Goal: Communication & Community: Answer question/provide support

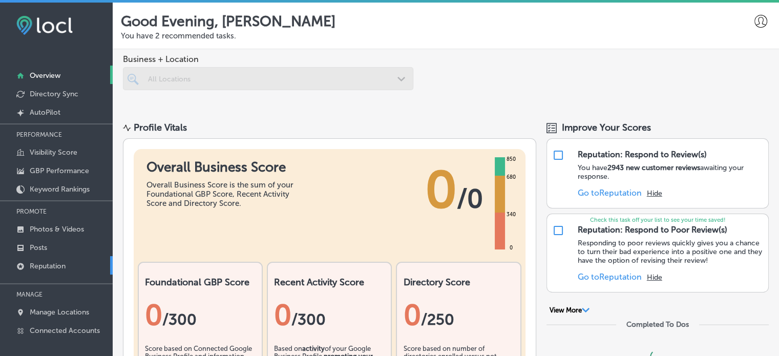
click at [46, 260] on link "Reputation" at bounding box center [56, 265] width 113 height 18
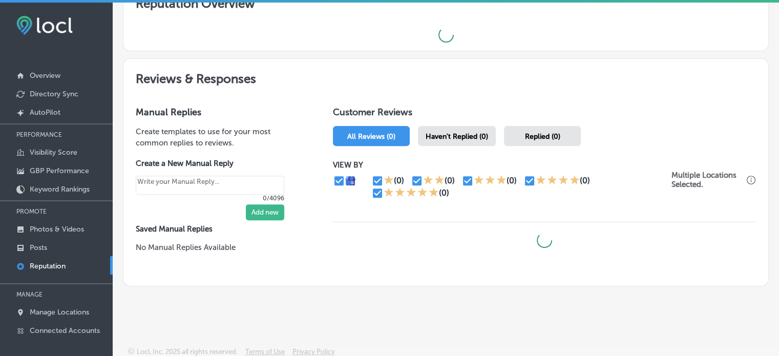
scroll to position [2, 0]
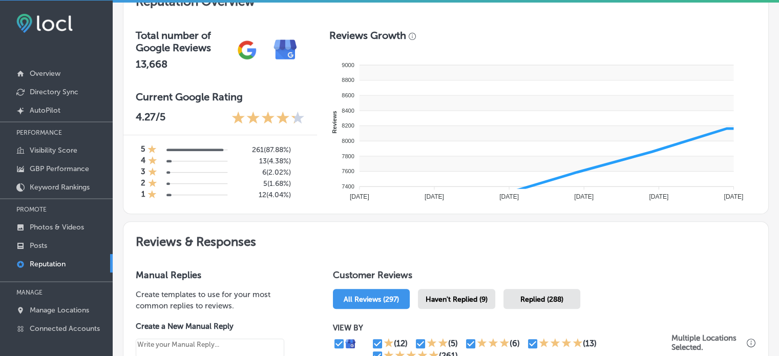
click at [466, 125] on rect at bounding box center [546, 132] width 374 height 15
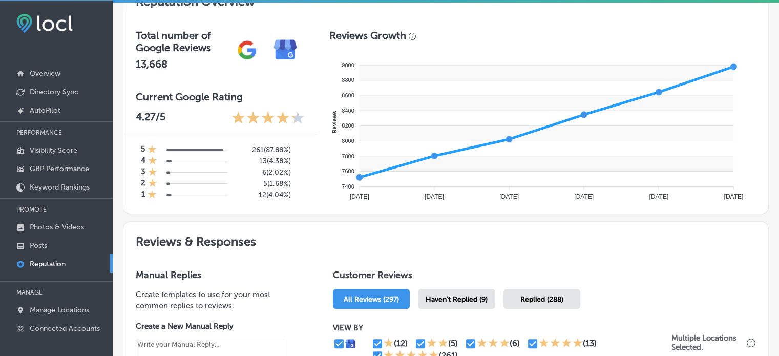
click at [451, 295] on span "Haven't Replied (9)" at bounding box center [457, 299] width 62 height 9
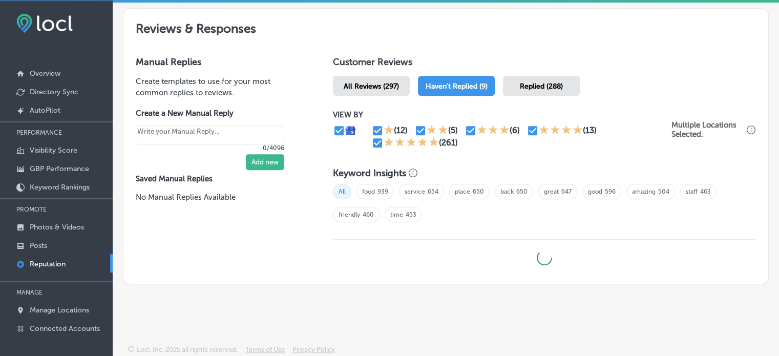
type textarea "x"
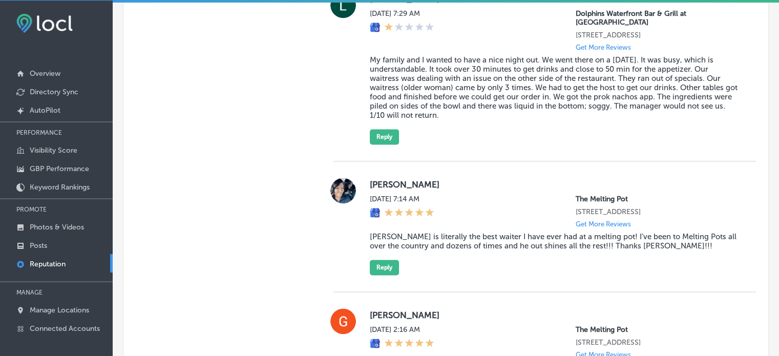
scroll to position [1441, 0]
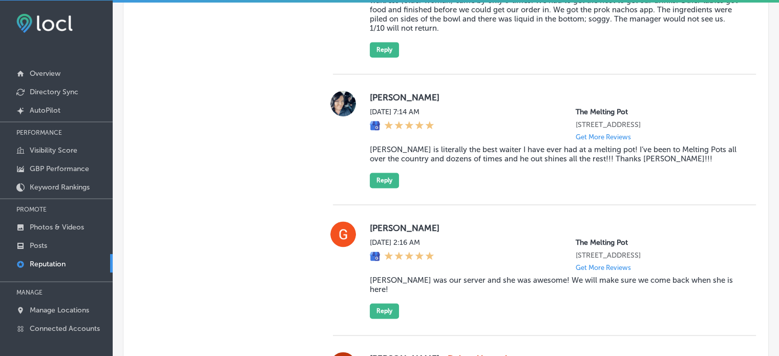
click at [461, 155] on blockquote "[PERSON_NAME] is literally the best waiter I have ever had at a melting pot! I’…" at bounding box center [555, 154] width 370 height 18
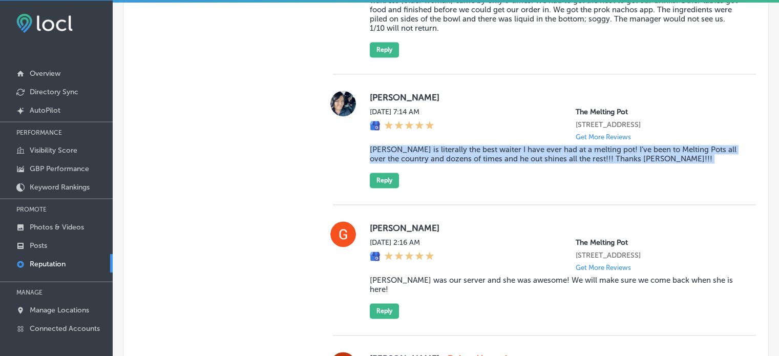
click at [461, 155] on blockquote "[PERSON_NAME] is literally the best waiter I have ever had at a melting pot! I’…" at bounding box center [555, 154] width 370 height 18
copy blockquote "[PERSON_NAME] is literally the best waiter I have ever had at a melting pot! I’…"
click at [383, 184] on button "Reply" at bounding box center [384, 180] width 29 height 15
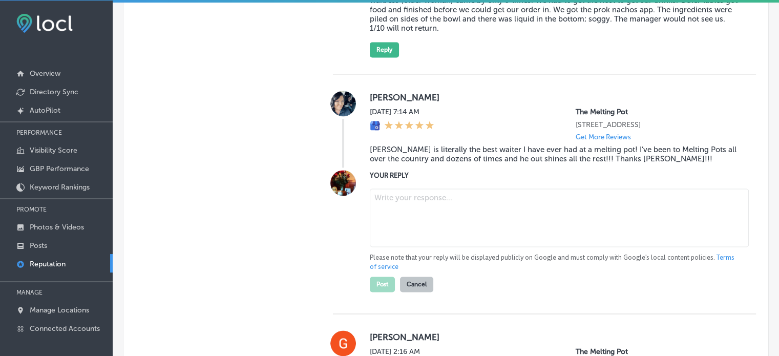
click at [416, 209] on textarea at bounding box center [559, 217] width 379 height 58
paste textarea "Thank you for the amazing review, [PERSON_NAME]! We’re so glad to hear that [PE…"
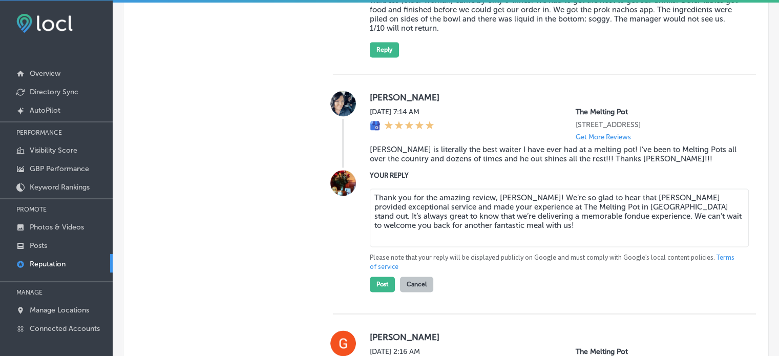
type textarea "Thank you for the amazing review, [PERSON_NAME]! We’re so glad to hear that [PE…"
type textarea "x"
type textarea "Thank you for the amazing review, [PERSON_NAME]! We’re so glad to hear that [PE…"
click at [377, 289] on button "Post" at bounding box center [382, 284] width 25 height 15
type textarea "x"
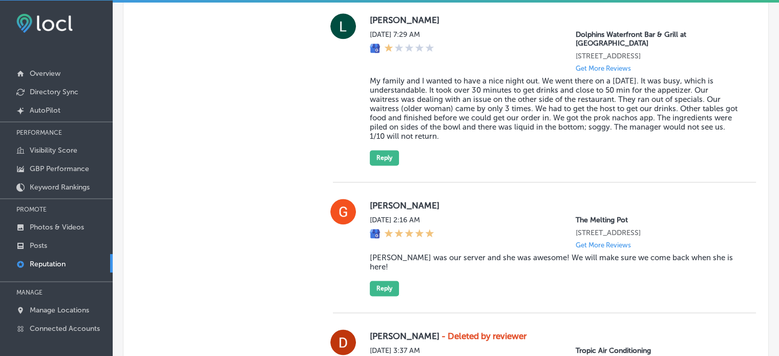
scroll to position [1408, 0]
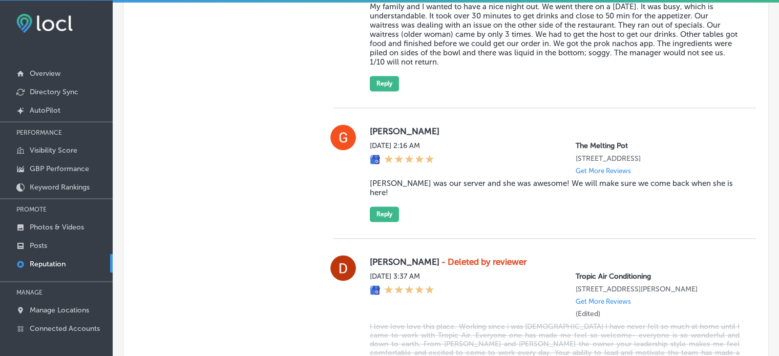
click at [429, 189] on blockquote "[PERSON_NAME] was our server and she was awesome! We will make sure we come bac…" at bounding box center [555, 188] width 370 height 18
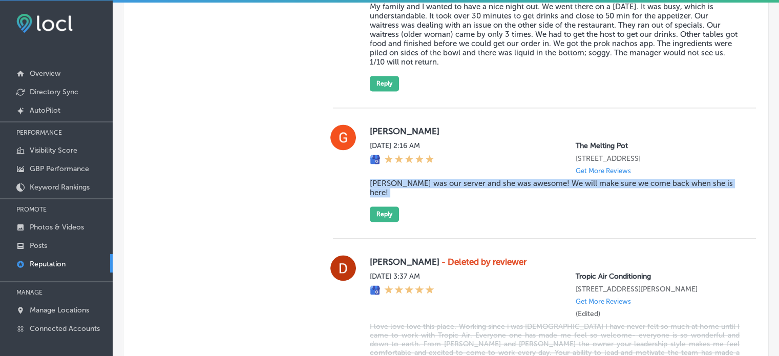
click at [429, 189] on blockquote "[PERSON_NAME] was our server and she was awesome! We will make sure we come bac…" at bounding box center [555, 188] width 370 height 18
copy blockquote "[PERSON_NAME] was our server and she was awesome! We will make sure we come bac…"
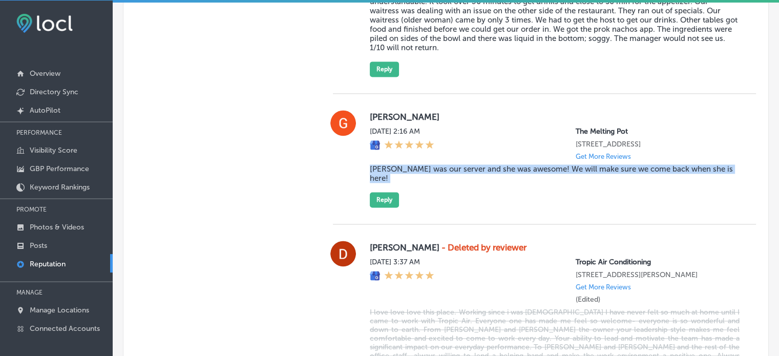
scroll to position [1471, 0]
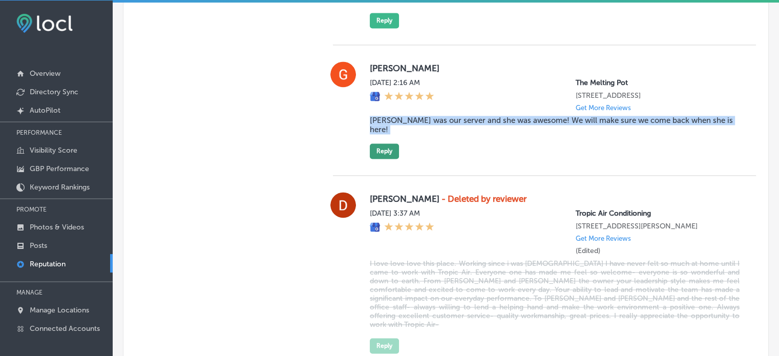
click at [387, 145] on button "Reply" at bounding box center [384, 150] width 29 height 15
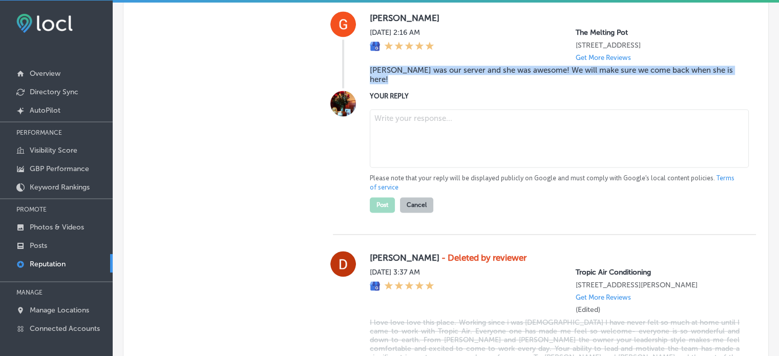
scroll to position [1522, 0]
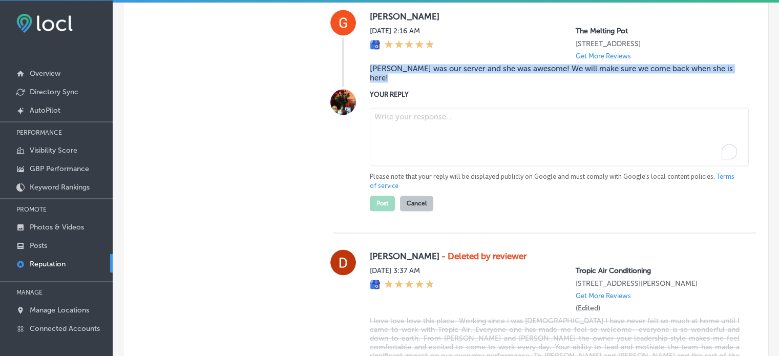
click at [387, 145] on textarea "To enrich screen reader interactions, please activate Accessibility in Grammarl…" at bounding box center [559, 137] width 379 height 58
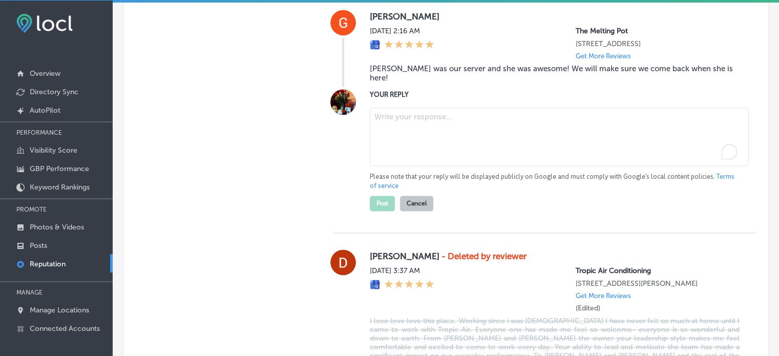
paste textarea "Thank you for the great review, [PERSON_NAME]! We’re thrilled to hear that [PER…"
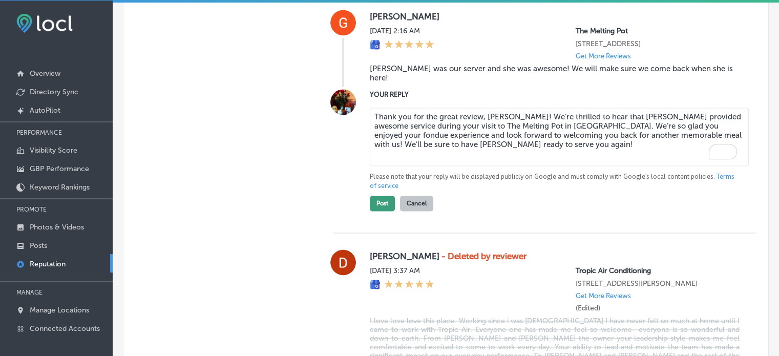
type textarea "Thank you for the great review, [PERSON_NAME]! We’re thrilled to hear that [PER…"
click at [377, 199] on button "Post" at bounding box center [382, 203] width 25 height 15
type textarea "x"
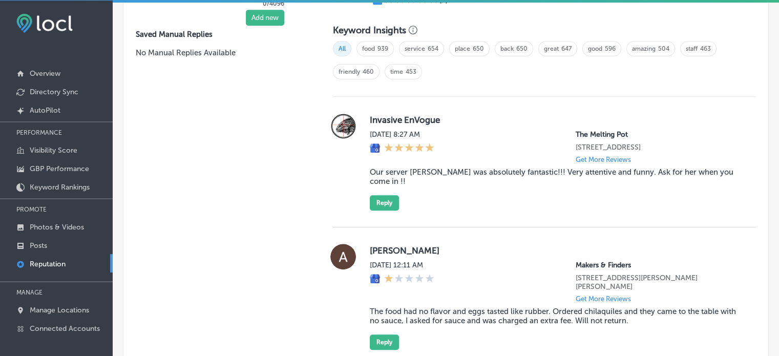
scroll to position [681, 0]
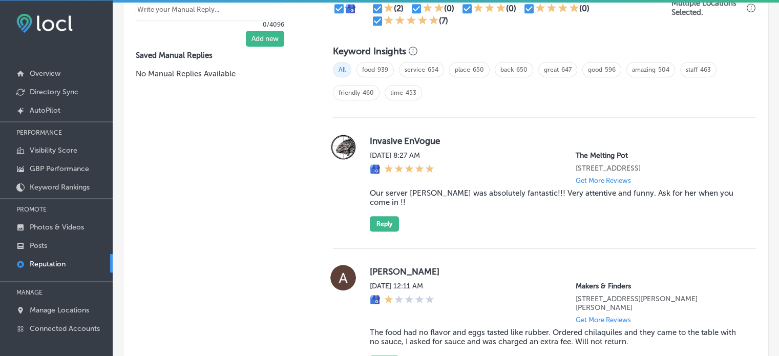
click at [440, 200] on blockquote "Our server [PERSON_NAME] was absolutely fantastic!!! Very attentive and funny. …" at bounding box center [555, 197] width 370 height 18
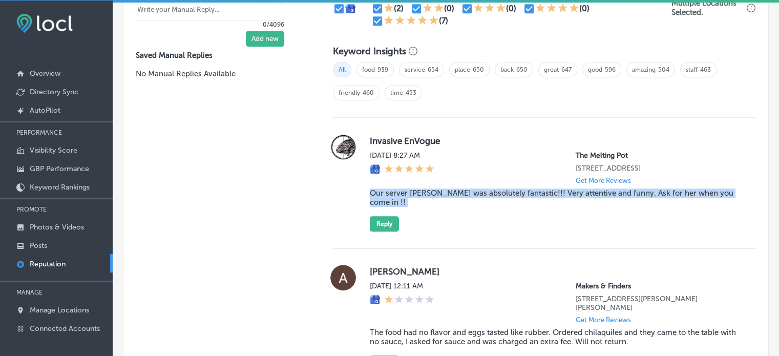
click at [440, 200] on blockquote "Our server [PERSON_NAME] was absolutely fantastic!!! Very attentive and funny. …" at bounding box center [555, 197] width 370 height 18
copy blockquote "Our server [PERSON_NAME] was absolutely fantastic!!! Very attentive and funny. …"
click at [449, 198] on blockquote "Our server [PERSON_NAME] was absolutely fantastic!!! Very attentive and funny. …" at bounding box center [555, 197] width 370 height 18
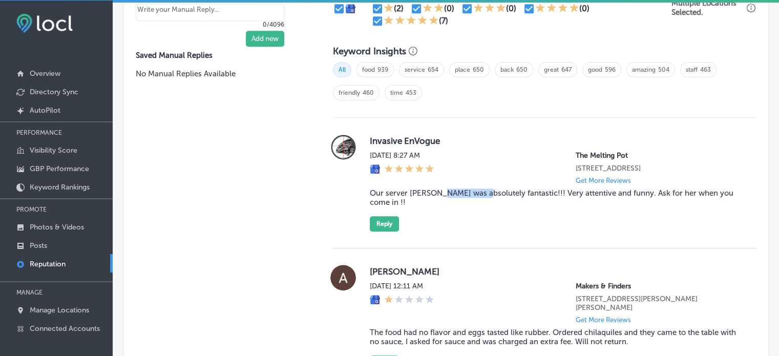
click at [449, 198] on blockquote "Our server [PERSON_NAME] was absolutely fantastic!!! Very attentive and funny. …" at bounding box center [555, 197] width 370 height 18
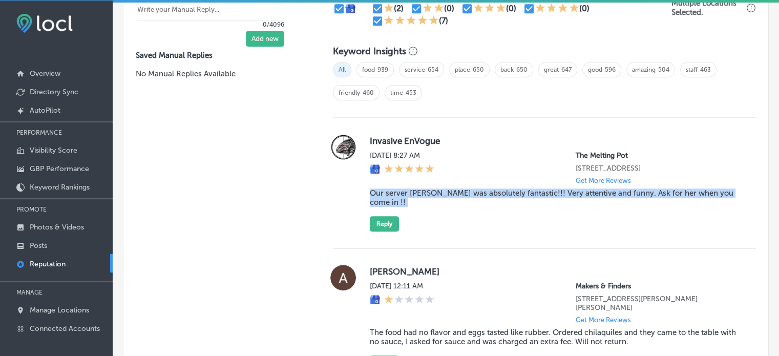
click at [449, 198] on blockquote "Our server [PERSON_NAME] was absolutely fantastic!!! Very attentive and funny. …" at bounding box center [555, 197] width 370 height 18
click at [442, 201] on blockquote "Our server [PERSON_NAME] was absolutely fantastic!!! Very attentive and funny. …" at bounding box center [555, 197] width 370 height 18
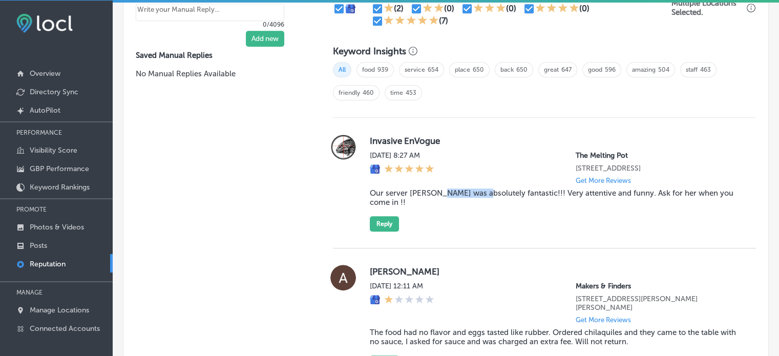
click at [442, 201] on blockquote "Our server [PERSON_NAME] was absolutely fantastic!!! Very attentive and funny. …" at bounding box center [555, 197] width 370 height 18
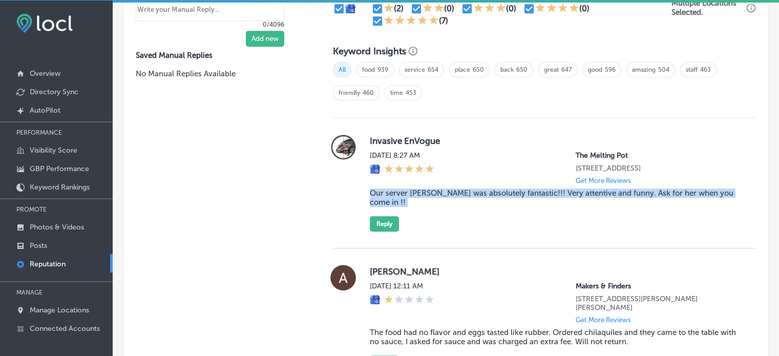
click at [442, 201] on blockquote "Our server [PERSON_NAME] was absolutely fantastic!!! Very attentive and funny. …" at bounding box center [555, 197] width 370 height 18
click at [389, 226] on button "Reply" at bounding box center [384, 223] width 29 height 15
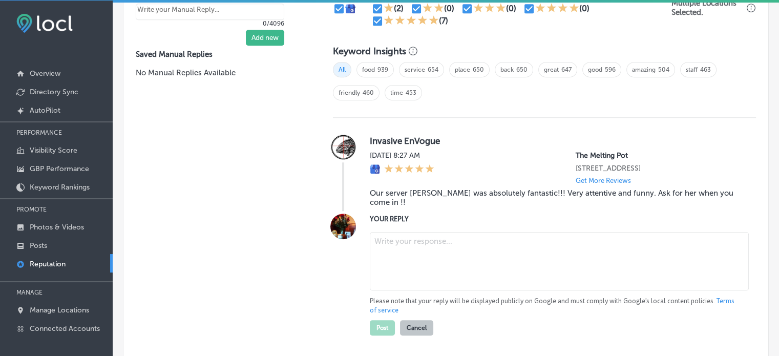
click at [412, 253] on textarea at bounding box center [559, 261] width 379 height 58
paste textarea "Thank you for the great review! We’re so glad to hear that [PERSON_NAME] provid…"
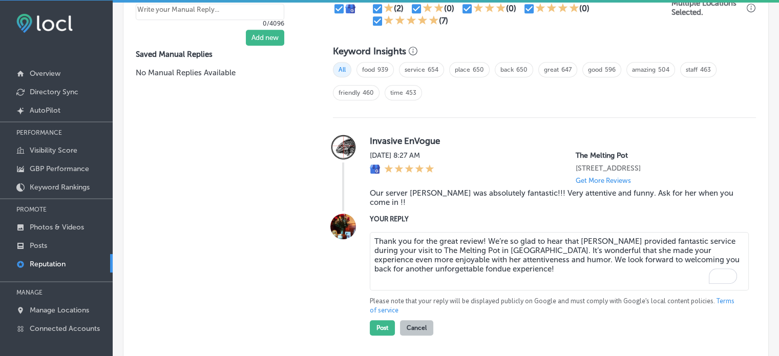
click at [513, 282] on textarea "Thank you for the great review! We’re so glad to hear that [PERSON_NAME] provid…" at bounding box center [559, 261] width 379 height 58
type textarea "Thank you for the great review! We’re so glad to hear that [PERSON_NAME] provid…"
click at [379, 321] on button "Post" at bounding box center [382, 327] width 25 height 15
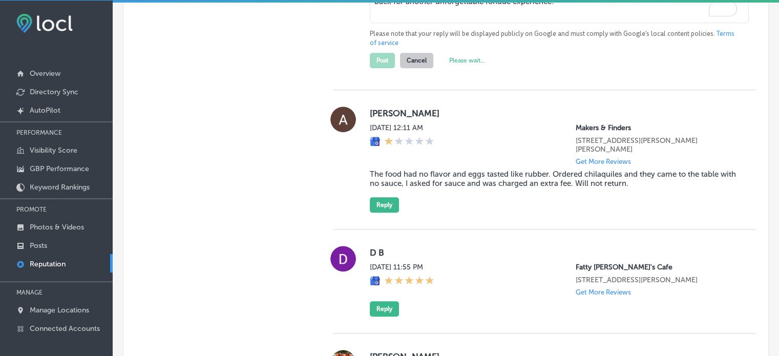
type textarea "x"
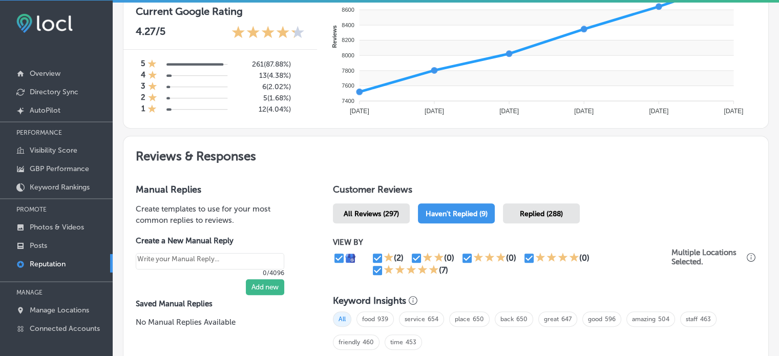
scroll to position [431, 0]
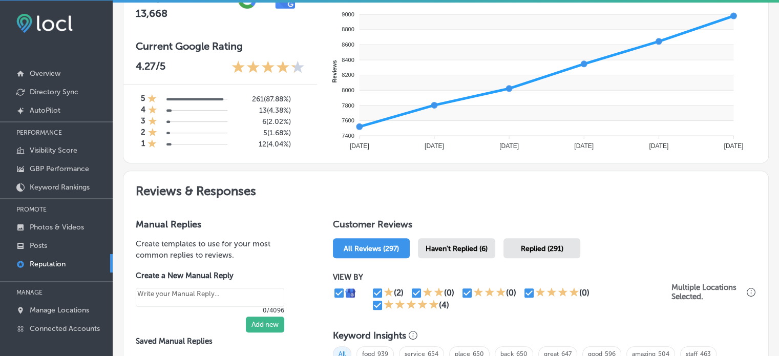
scroll to position [490, 0]
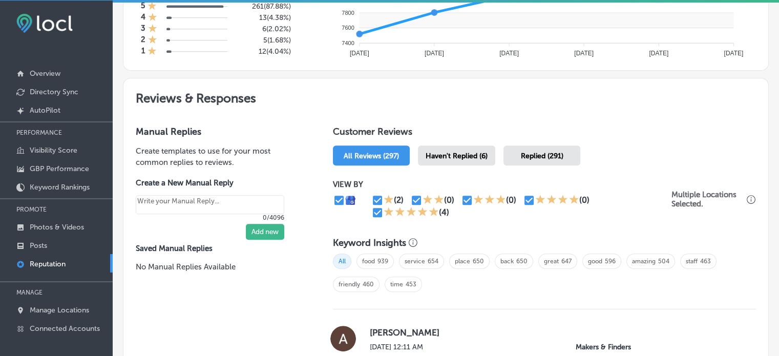
click at [459, 157] on span "Haven't Replied (6)" at bounding box center [457, 156] width 62 height 9
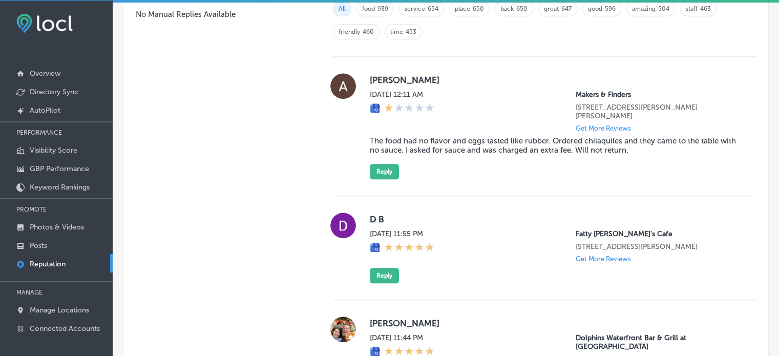
scroll to position [696, 0]
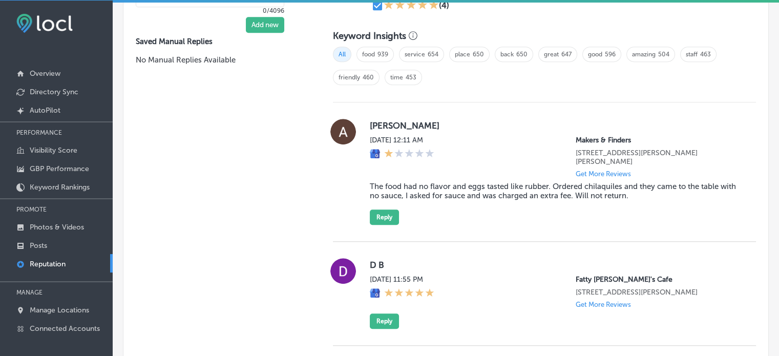
click at [467, 178] on div "Antonia Walsh Mon, Aug 18, 2025 12:11 AM Makers & Finders 75 S Valle Verde Dr #…" at bounding box center [555, 172] width 370 height 106
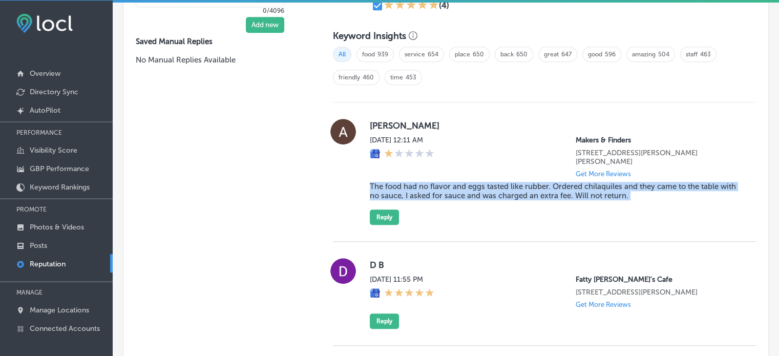
click at [467, 178] on div "Antonia Walsh Mon, Aug 18, 2025 12:11 AM Makers & Finders 75 S Valle Verde Dr #…" at bounding box center [555, 172] width 370 height 106
copy blockquote "The food had no flavor and eggs tasted like rubber. Ordered chilaquiles and the…"
click at [387, 213] on button "Reply" at bounding box center [384, 216] width 29 height 15
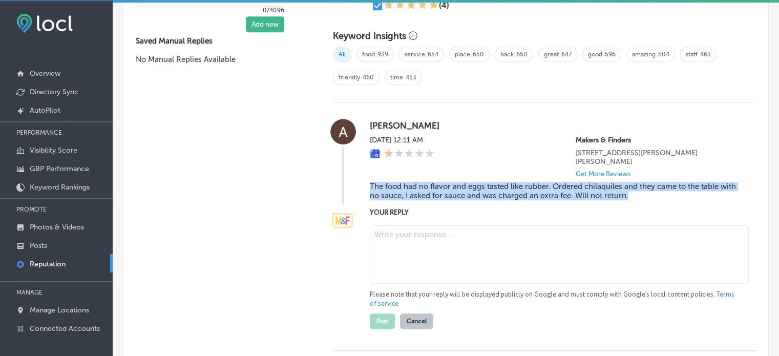
type textarea "x"
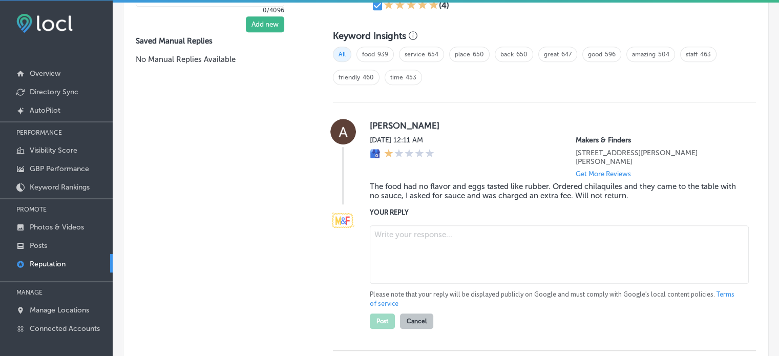
click at [418, 238] on textarea at bounding box center [559, 254] width 379 height 58
paste textarea "We sincerely apologize for your disappointing experience, Antonia. We understan…"
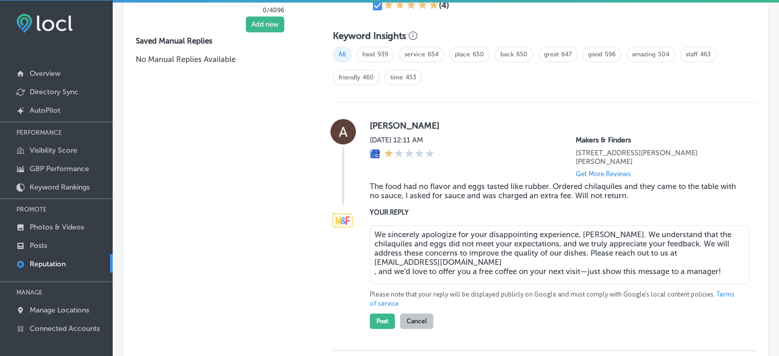
type textarea "We sincerely apologize for your disappointing experience, Antonia. We understan…"
type textarea "x"
click at [371, 260] on textarea "We sincerely apologize for your disappointing experience, Antonia. We understan…" at bounding box center [559, 254] width 379 height 58
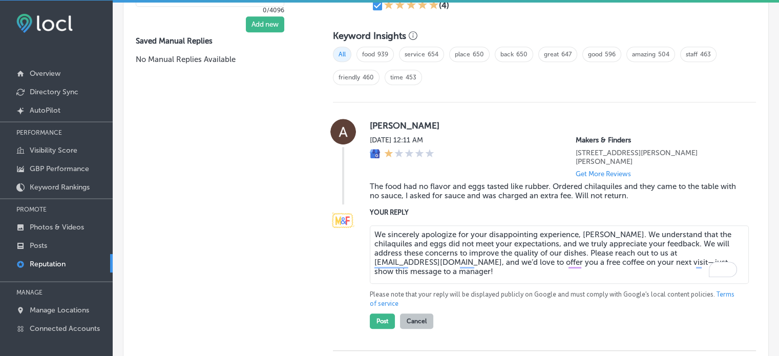
type textarea "We sincerely apologize for your disappointing experience, Antonia. We understan…"
click at [380, 324] on button "Post" at bounding box center [382, 320] width 25 height 15
type textarea "x"
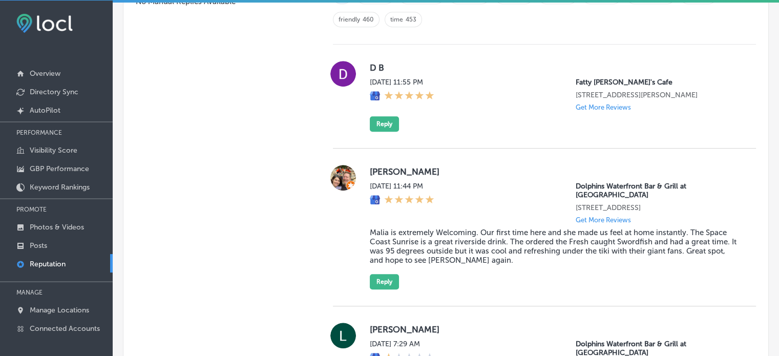
scroll to position [754, 0]
click at [455, 242] on blockquote "Malia is extremely Welcoming. Our first time here and she made us feel at home …" at bounding box center [555, 246] width 370 height 37
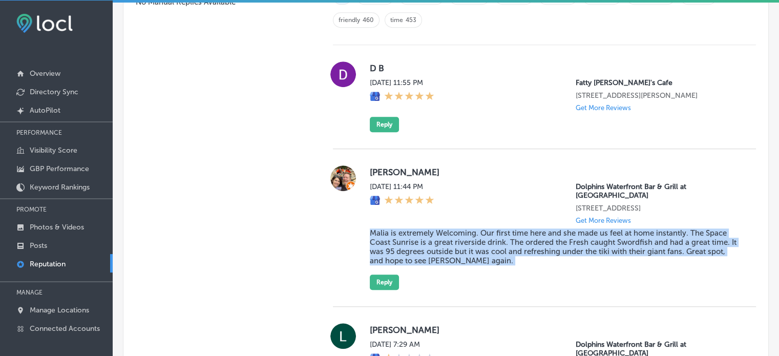
click at [455, 242] on blockquote "Malia is extremely Welcoming. Our first time here and she made us feel at home …" at bounding box center [555, 246] width 370 height 37
click at [381, 132] on button "Reply" at bounding box center [384, 124] width 29 height 15
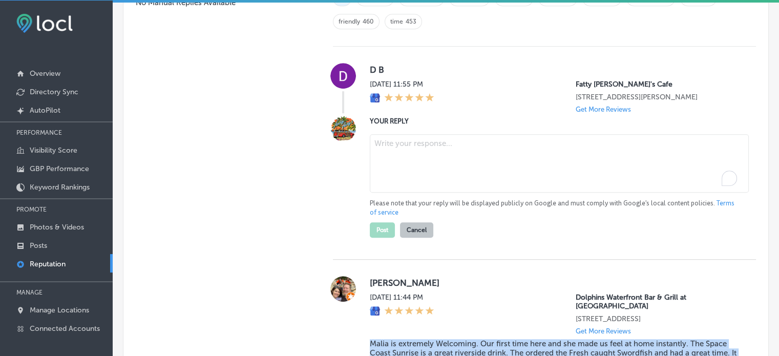
click at [416, 166] on textarea "To enrich screen reader interactions, please activate Accessibility in Grammarl…" at bounding box center [559, 163] width 379 height 58
paste textarea "Thank you for the five-star review! We’re so happy to hear you had a great expe…"
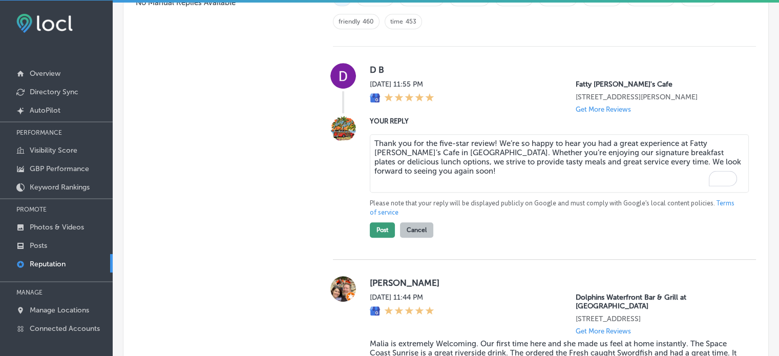
type textarea "Thank you for the five-star review! We’re so happy to hear you had a great expe…"
click at [379, 238] on button "Post" at bounding box center [382, 229] width 25 height 15
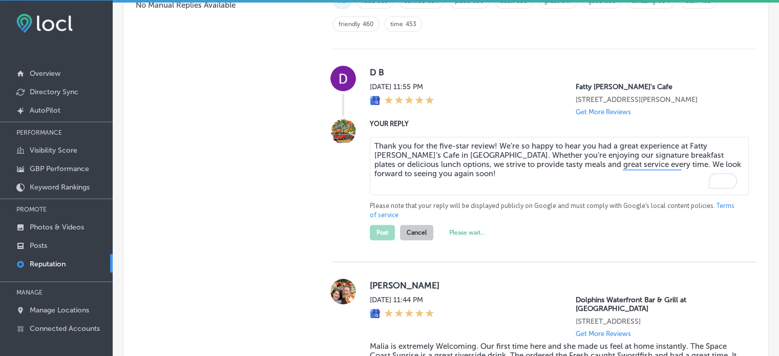
type textarea "x"
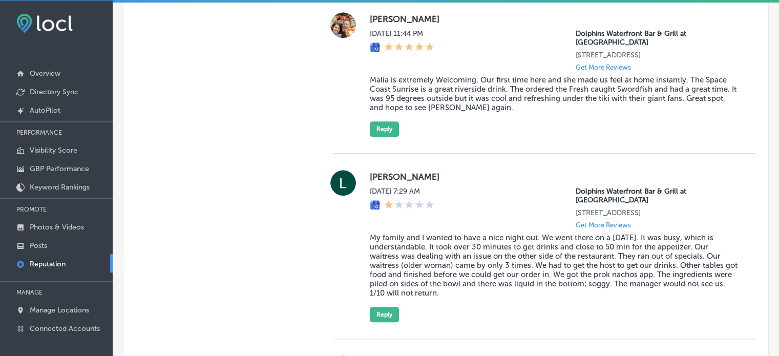
scroll to position [799, 0]
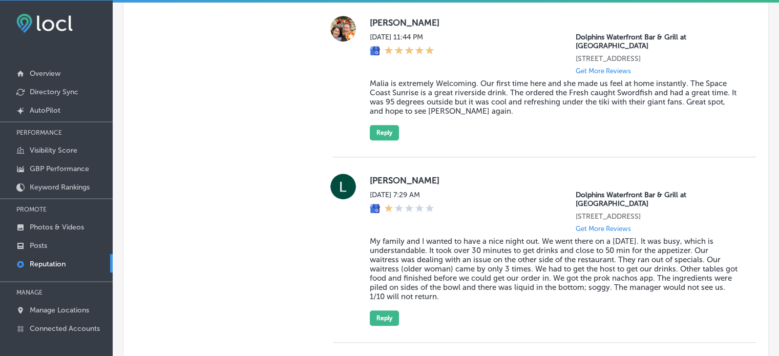
click at [388, 86] on blockquote "Malia is extremely Welcoming. Our first time here and she made us feel at home …" at bounding box center [555, 97] width 370 height 37
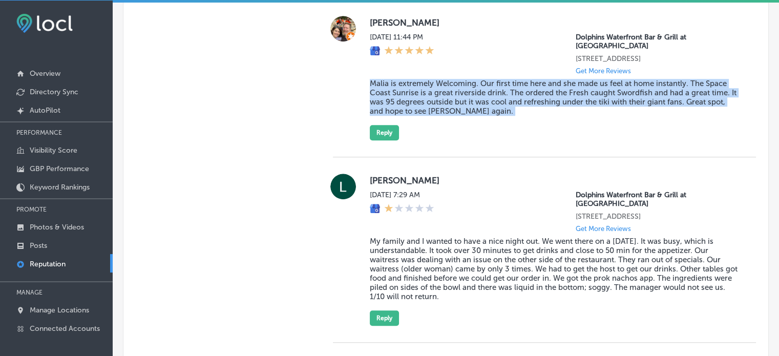
click at [388, 86] on blockquote "Malia is extremely Welcoming. Our first time here and she made us feel at home …" at bounding box center [555, 97] width 370 height 37
copy blockquote "Malia is extremely Welcoming. Our first time here and she made us feel at home …"
click at [388, 126] on button "Reply" at bounding box center [384, 132] width 29 height 15
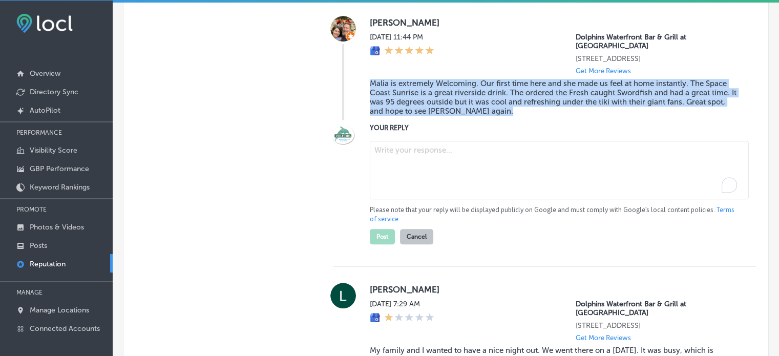
click at [408, 164] on textarea "To enrich screen reader interactions, please activate Accessibility in Grammarl…" at bounding box center [559, 170] width 379 height 58
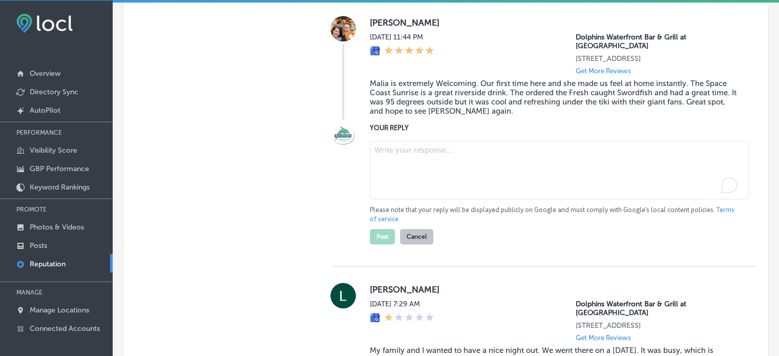
paste textarea "Thank you for the fantastic 5-star review, Robert! We’re so glad you had a grea…"
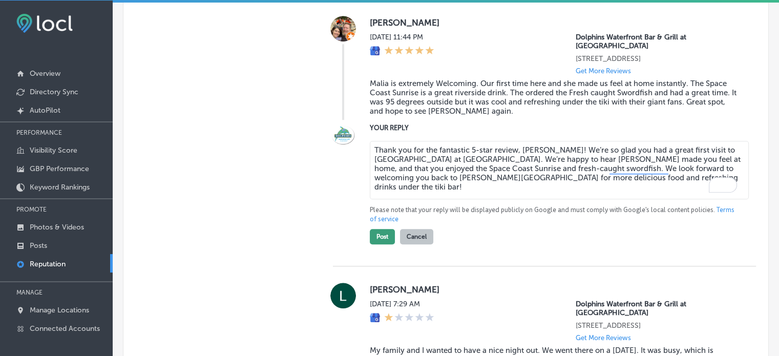
type textarea "Thank you for the fantastic 5-star review, Robert! We’re so glad you had a grea…"
click at [380, 229] on button "Post" at bounding box center [382, 236] width 25 height 15
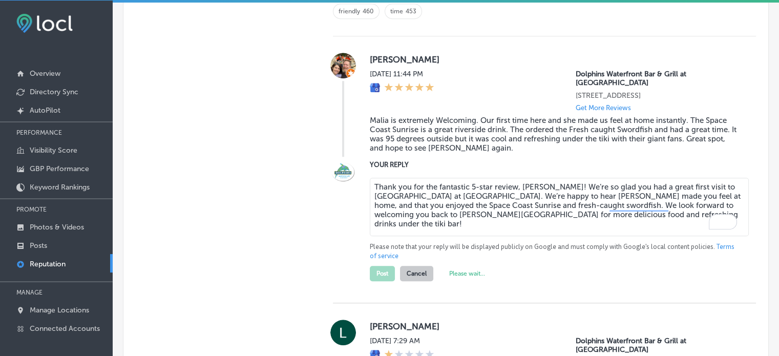
scroll to position [763, 0]
type textarea "x"
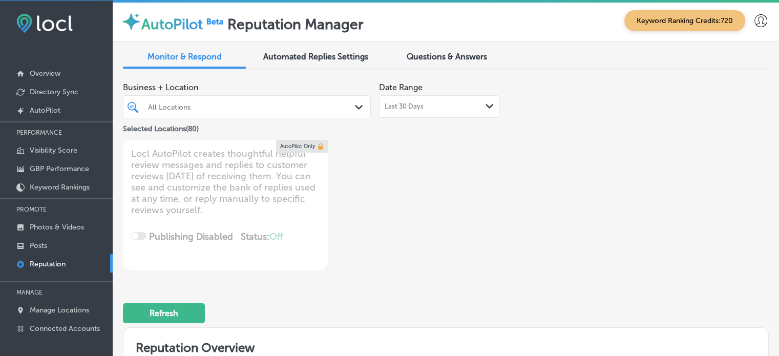
type textarea "x"
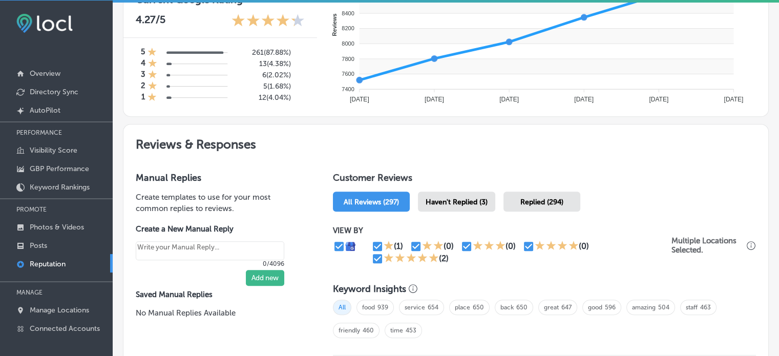
scroll to position [450, 0]
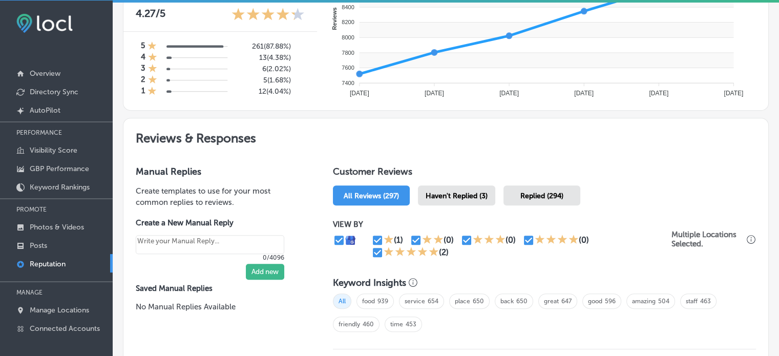
click at [458, 192] on span "Haven't Replied (3)" at bounding box center [457, 196] width 62 height 9
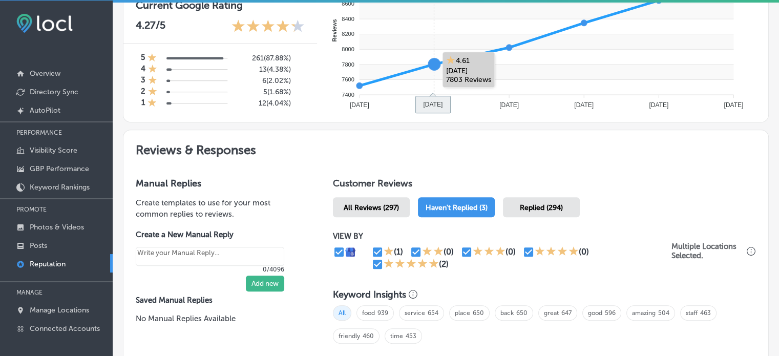
scroll to position [430, 0]
